Goal: Information Seeking & Learning: Learn about a topic

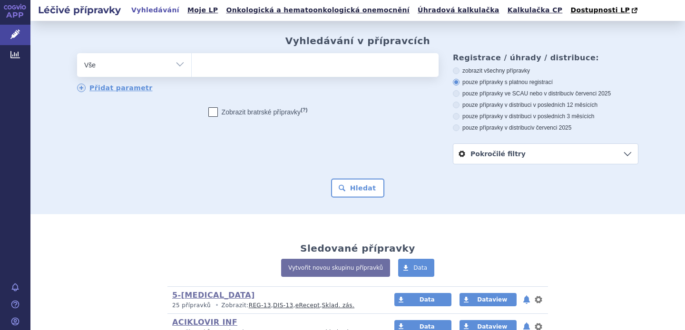
click at [172, 65] on select "Vše Přípravek/SUKL kód MAH VPOIS ATC/Aktivní látka Léková forma Síla" at bounding box center [134, 63] width 114 height 21
select select "filter-atc-group"
click at [77, 53] on select "Vše Přípravek/SUKL kód MAH VPOIS ATC/Aktivní látka Léková forma Síla" at bounding box center [134, 63] width 114 height 21
click at [233, 64] on ul at bounding box center [315, 63] width 247 height 20
click at [192, 64] on select at bounding box center [191, 65] width 0 height 24
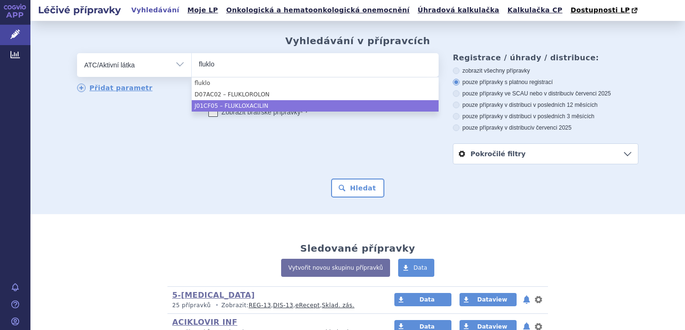
type input "fluklo"
select select "J01CF05"
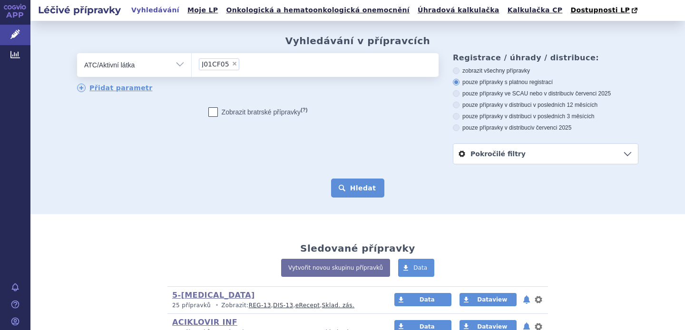
click at [355, 187] on button "Hledat" at bounding box center [358, 188] width 54 height 19
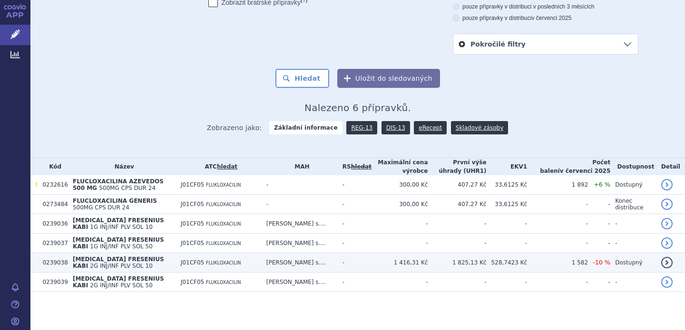
scroll to position [110, 0]
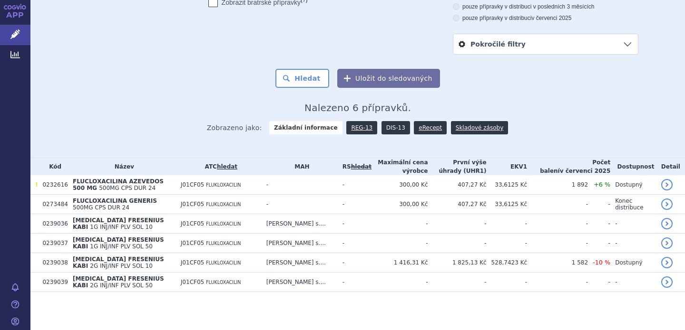
click at [392, 128] on link "DIS-13" at bounding box center [395, 127] width 29 height 13
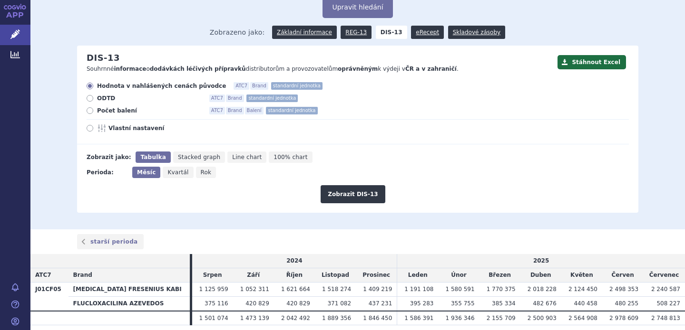
scroll to position [46, 0]
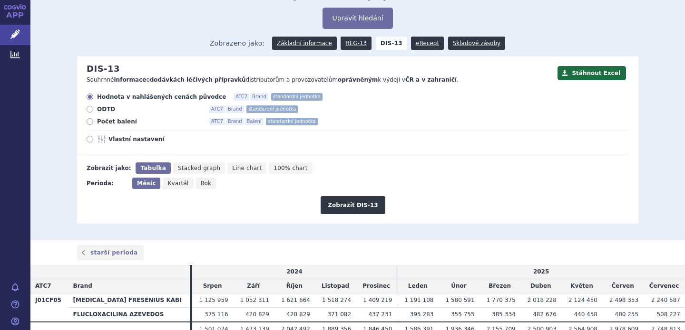
click at [117, 120] on span "Počet balení" at bounding box center [149, 122] width 105 height 8
click at [94, 120] on input "Počet balení ATC7 Brand Balení standardní jednotka" at bounding box center [90, 123] width 6 height 6
radio input "true"
click at [348, 203] on button "Zobrazit DIS-13" at bounding box center [352, 205] width 64 height 18
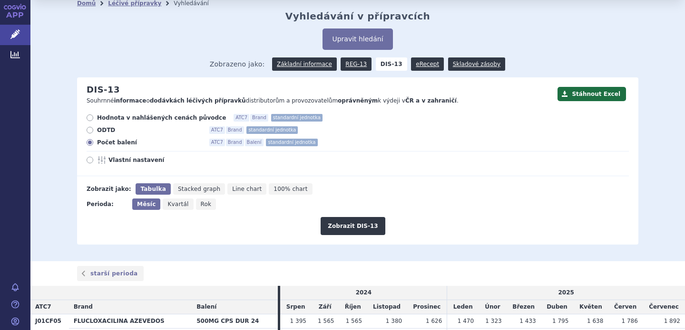
scroll to position [90, 0]
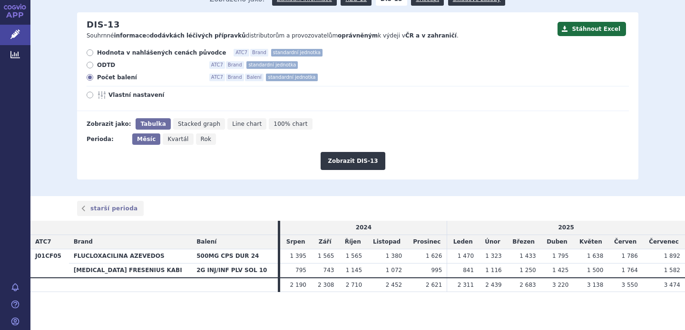
click at [89, 94] on icon at bounding box center [90, 95] width 7 height 7
click at [89, 94] on input "Vlastní nastavení" at bounding box center [90, 96] width 6 height 6
radio input "true"
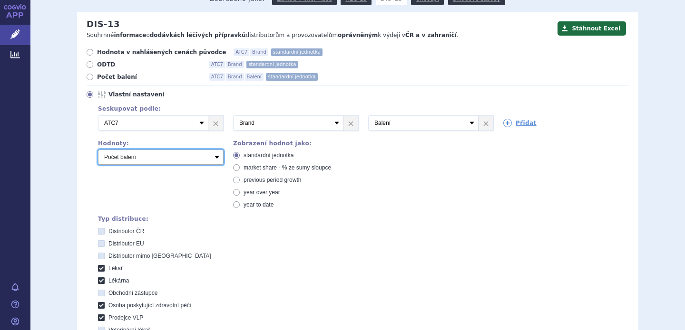
click at [178, 157] on select "Počet balení Hodnota v nahlášených cenách původce [DIS-13] Hodnota v maximálníc…" at bounding box center [161, 157] width 126 height 15
select select "scauMaxReimbursement1"
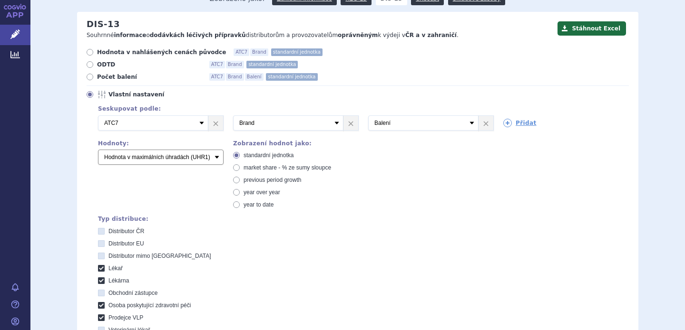
click at [98, 150] on select "Počet balení Hodnota v nahlášených cenách původce [DIS-13] Hodnota v maximálníc…" at bounding box center [161, 157] width 126 height 15
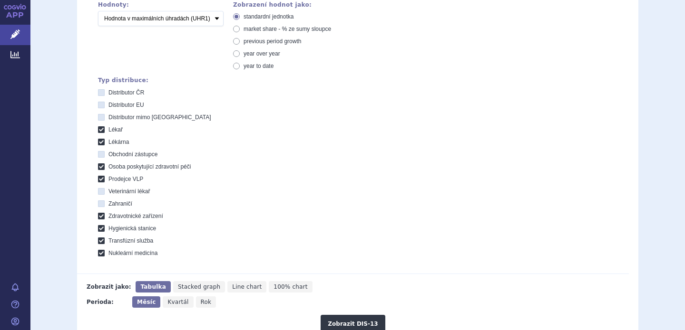
scroll to position [392, 0]
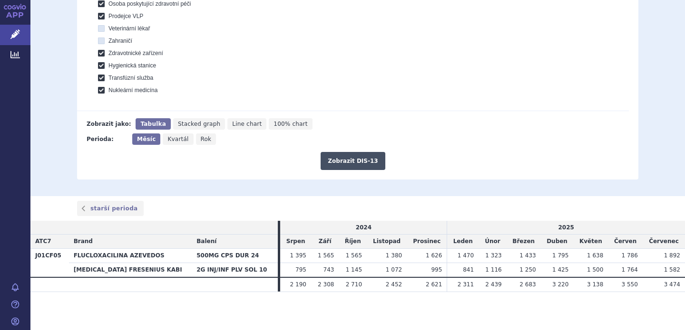
click at [349, 164] on button "Zobrazit DIS-13" at bounding box center [352, 161] width 64 height 18
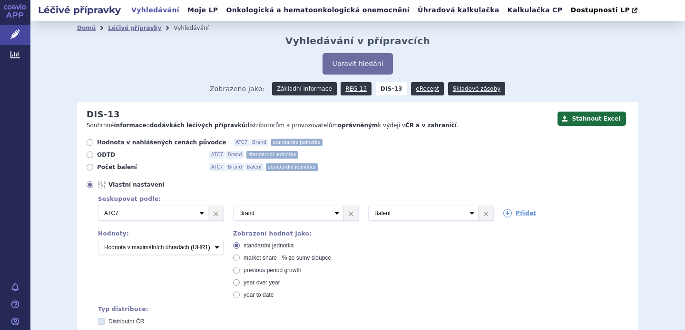
click at [305, 86] on link "Základní informace" at bounding box center [304, 88] width 65 height 13
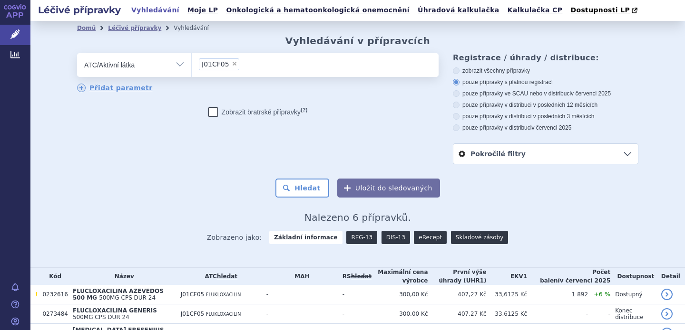
scroll to position [110, 0]
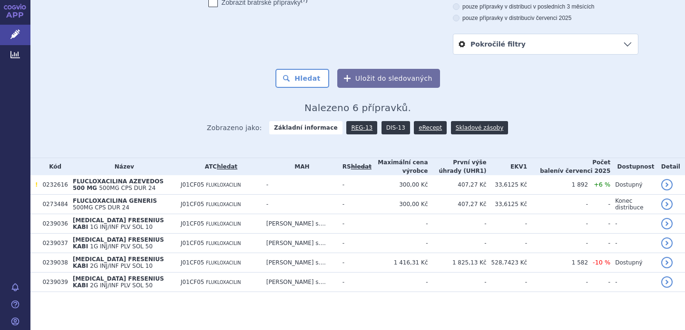
click at [387, 127] on link "DIS-13" at bounding box center [395, 127] width 29 height 13
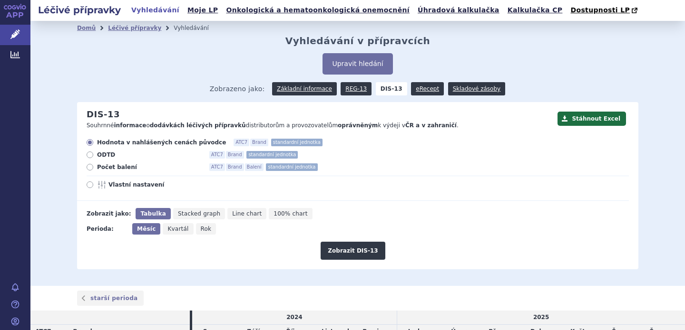
scroll to position [90, 0]
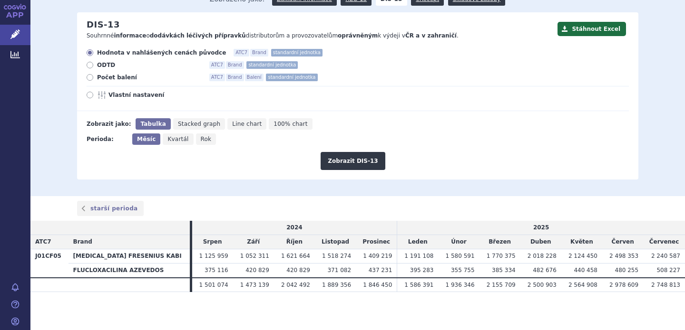
click at [120, 77] on span "Počet balení" at bounding box center [149, 78] width 105 height 8
click at [94, 77] on input "Počet balení ATC7 Brand Balení standardní jednotka" at bounding box center [90, 79] width 6 height 6
radio input "true"
click at [352, 159] on button "Zobrazit DIS-13" at bounding box center [352, 161] width 64 height 18
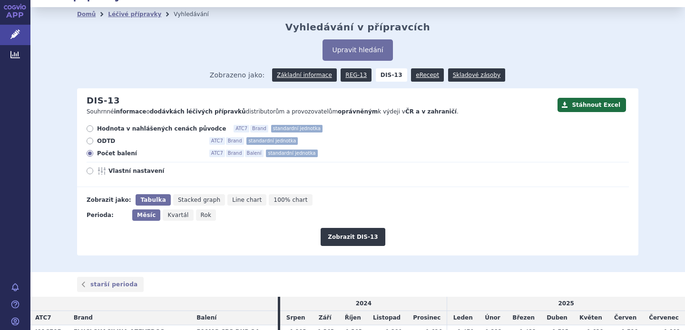
scroll to position [11, 0]
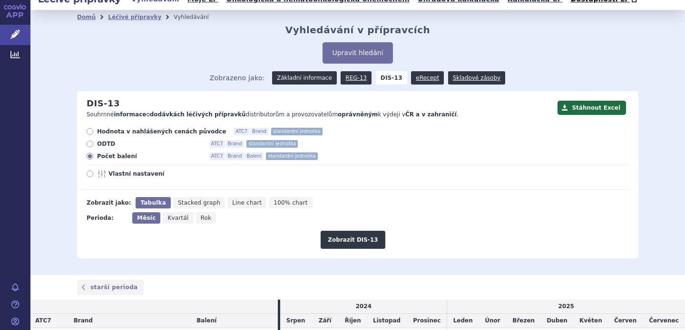
click at [303, 79] on link "Základní informace" at bounding box center [304, 77] width 65 height 13
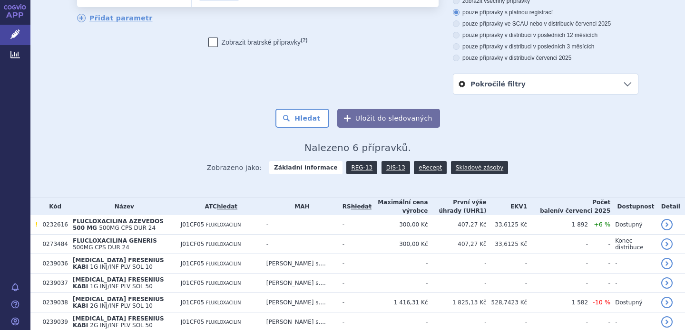
scroll to position [110, 0]
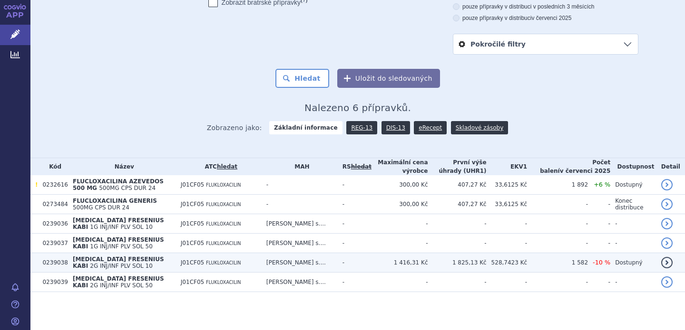
click at [126, 262] on span "[MEDICAL_DATA] FRESENIUS KABI" at bounding box center [118, 262] width 91 height 13
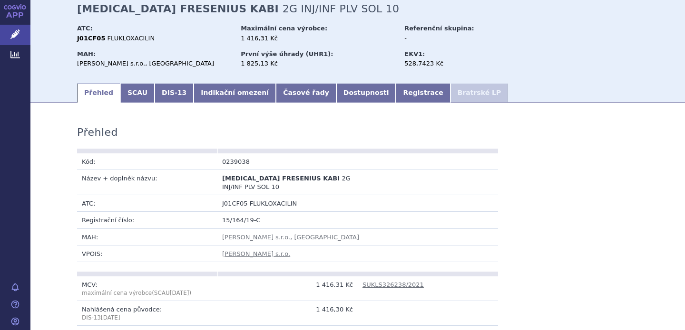
scroll to position [39, 0]
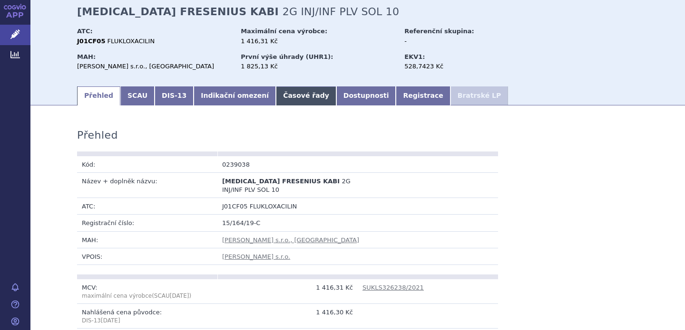
click at [287, 97] on link "Časové řady" at bounding box center [306, 96] width 60 height 19
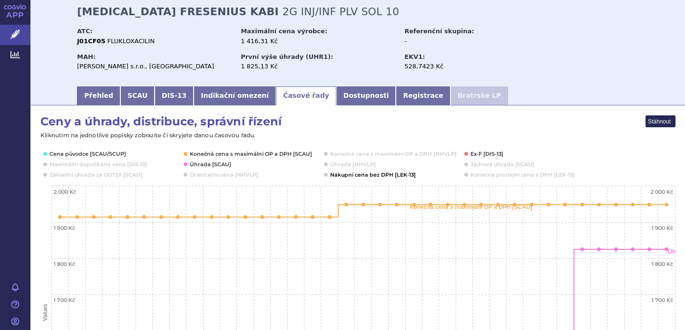
click at [350, 177] on button "Show Nákupní cena bez DPH [LEK-13]" at bounding box center [372, 175] width 85 height 8
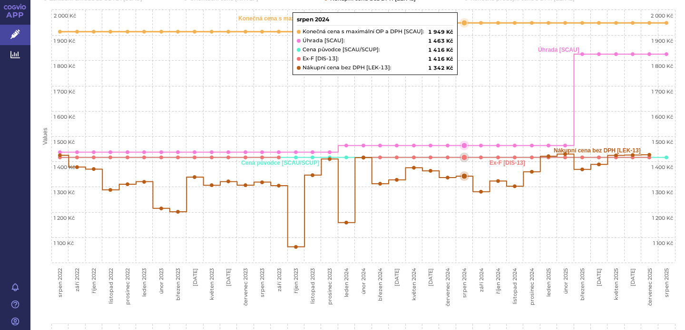
scroll to position [216, 0]
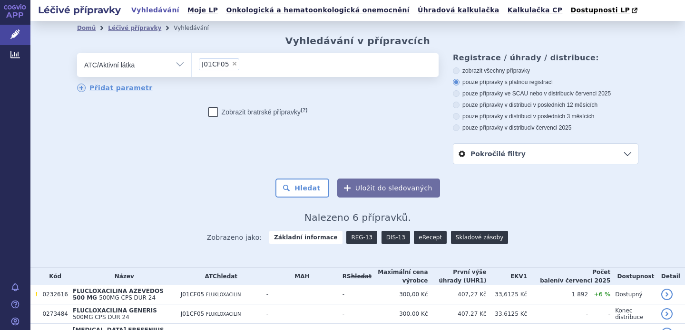
scroll to position [110, 0]
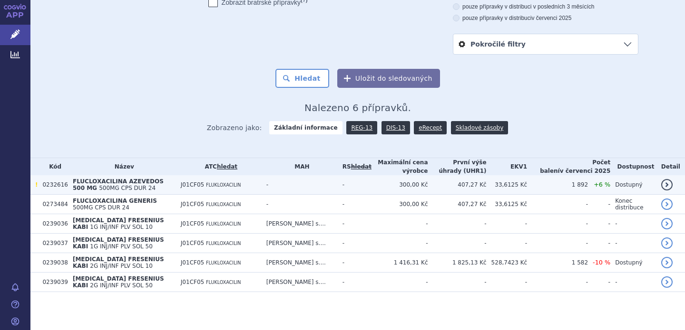
click at [103, 183] on span "FLUCLOXACILINA AZEVEDOS 500 MG" at bounding box center [118, 184] width 91 height 13
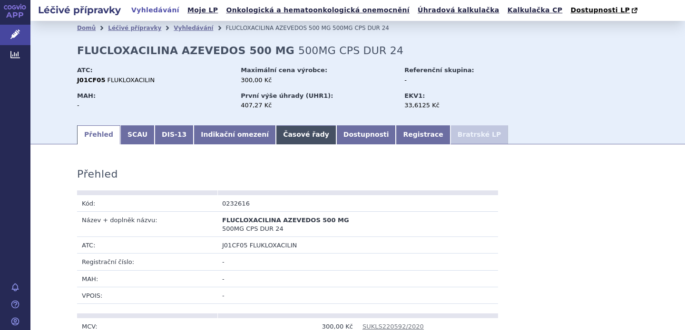
click at [281, 134] on link "Časové řady" at bounding box center [306, 135] width 60 height 19
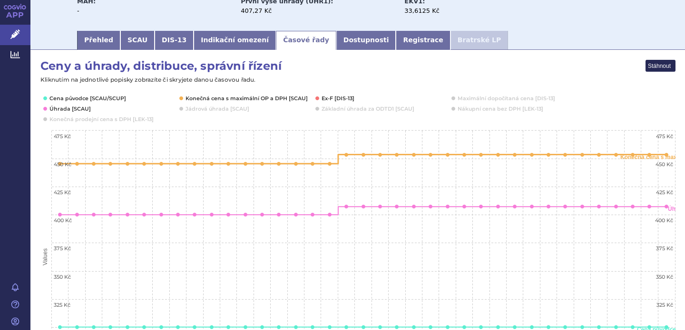
scroll to position [85, 0]
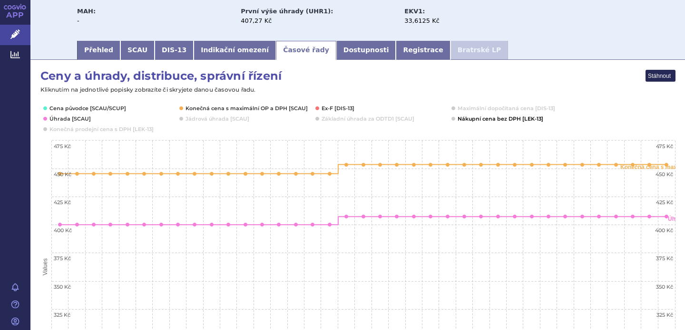
click at [491, 118] on button "Show Nákupní cena bez DPH [LEK-13]" at bounding box center [499, 119] width 85 height 8
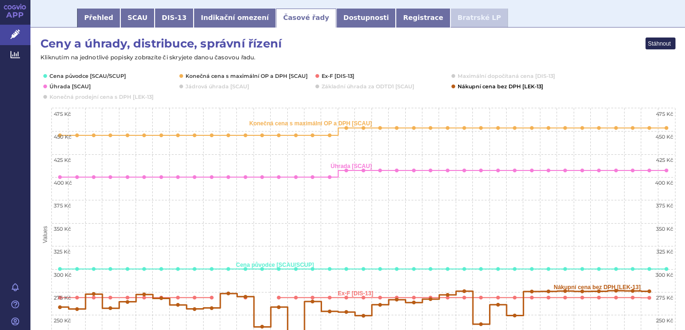
scroll to position [117, 0]
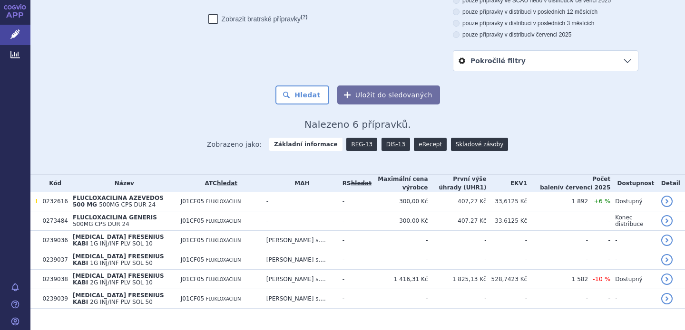
scroll to position [94, 0]
